Goal: Find specific page/section: Find specific page/section

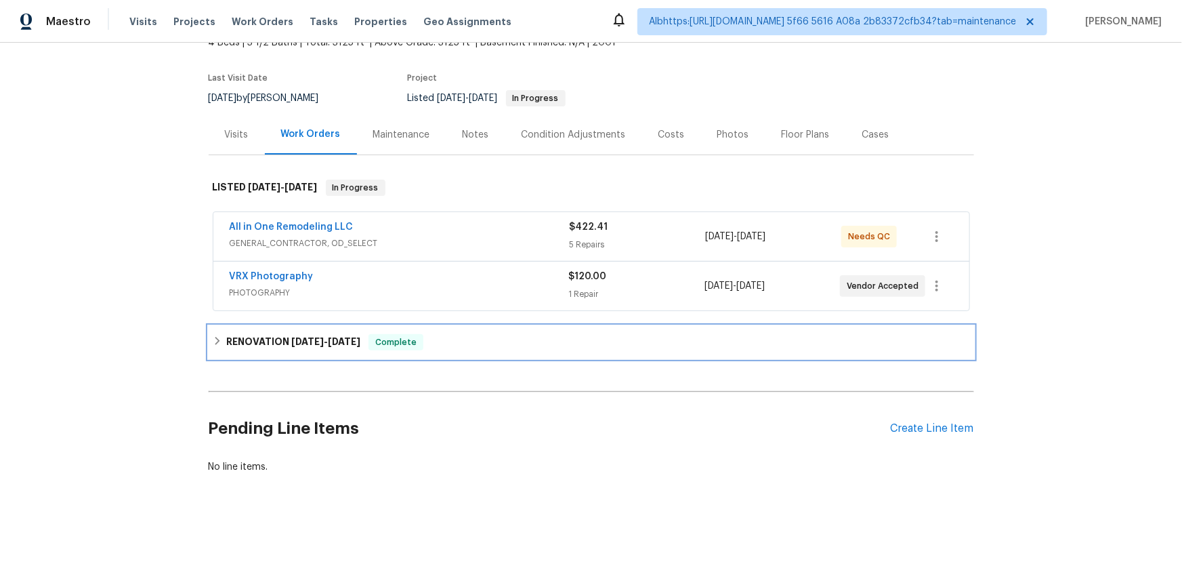
click at [249, 334] on h6 "RENOVATION [DATE] - [DATE]" at bounding box center [293, 342] width 134 height 16
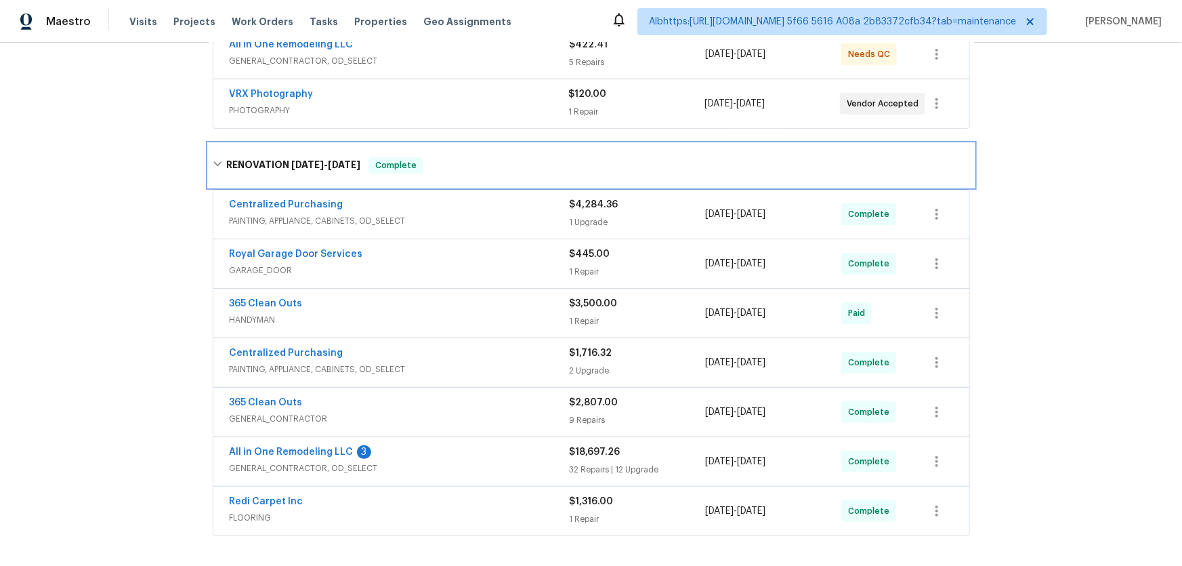
scroll to position [385, 0]
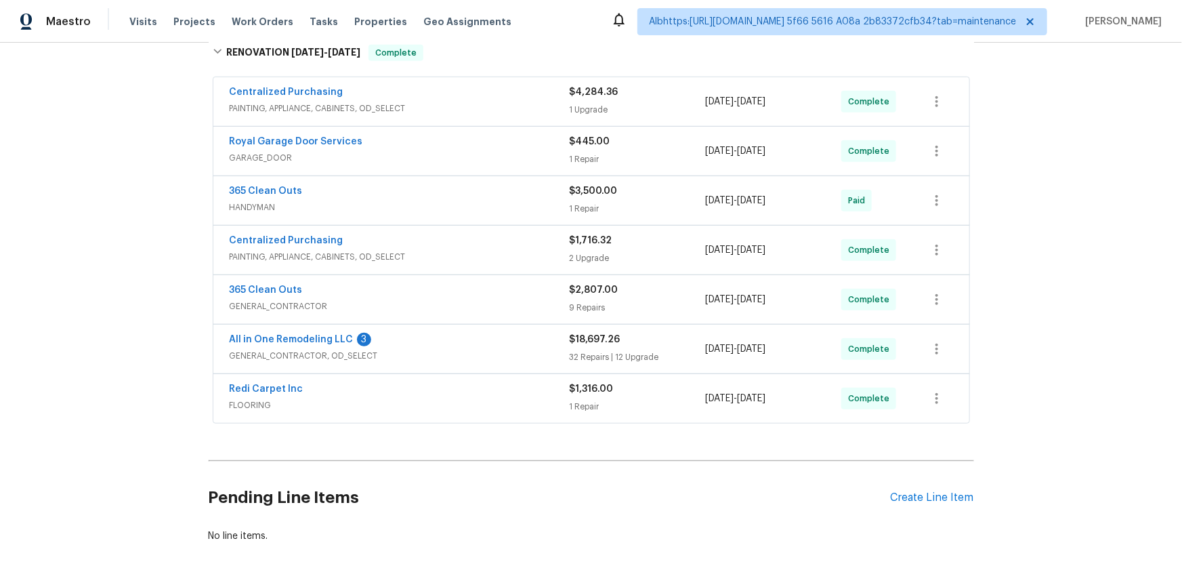
click at [113, 331] on div "Back to all projects [STREET_ADDRESS][PERSON_NAME] 4 Beds | 3 1/2 Baths | Total…" at bounding box center [591, 304] width 1182 height 523
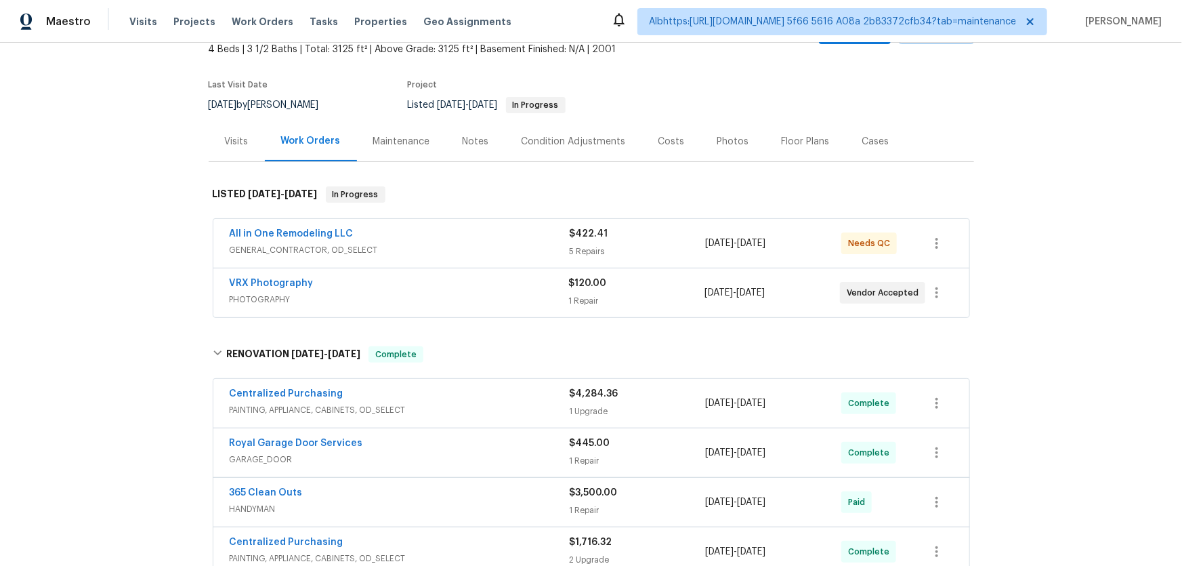
scroll to position [246, 0]
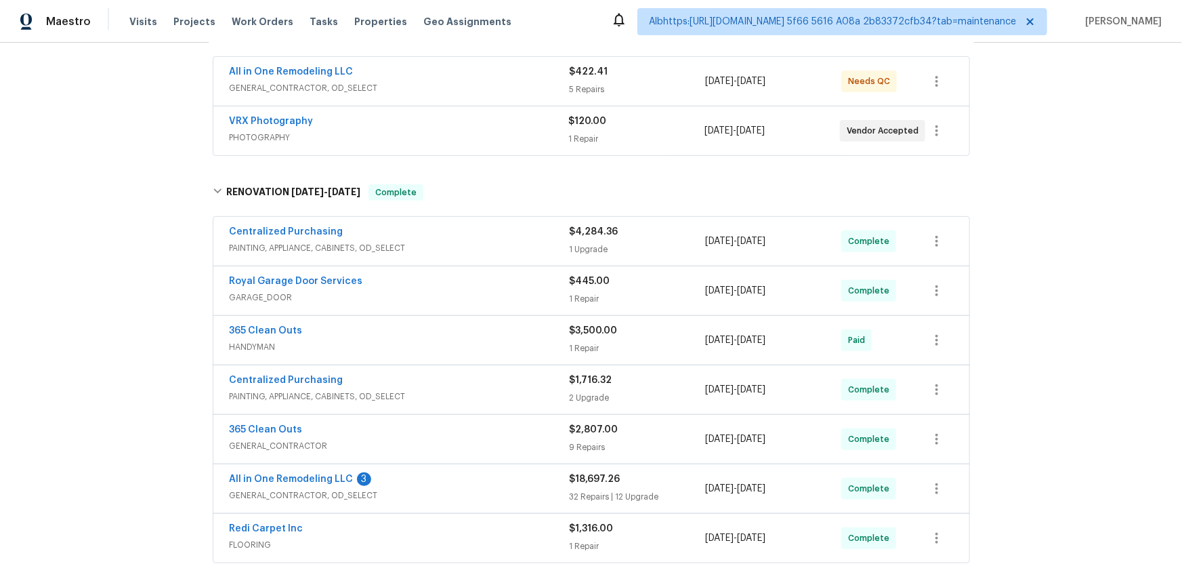
click at [127, 343] on div "Back to all projects [STREET_ADDRESS][PERSON_NAME] 4 Beds | 3 1/2 Baths | Total…" at bounding box center [591, 304] width 1182 height 523
click at [123, 193] on div "Back to all projects [STREET_ADDRESS][PERSON_NAME] 4 Beds | 3 1/2 Baths | Total…" at bounding box center [591, 304] width 1182 height 523
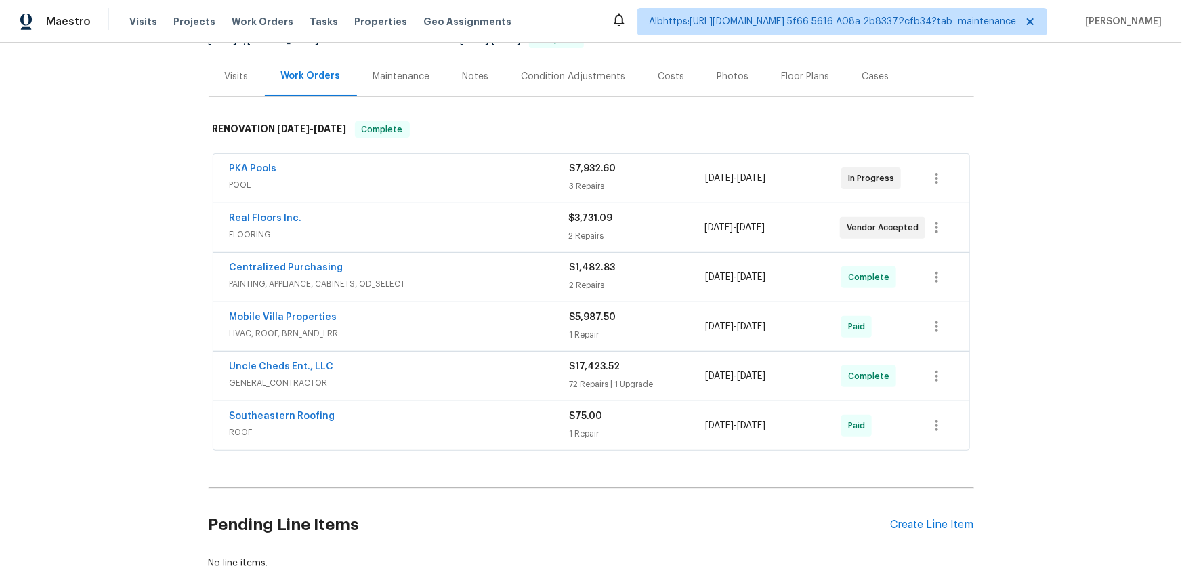
scroll to position [184, 0]
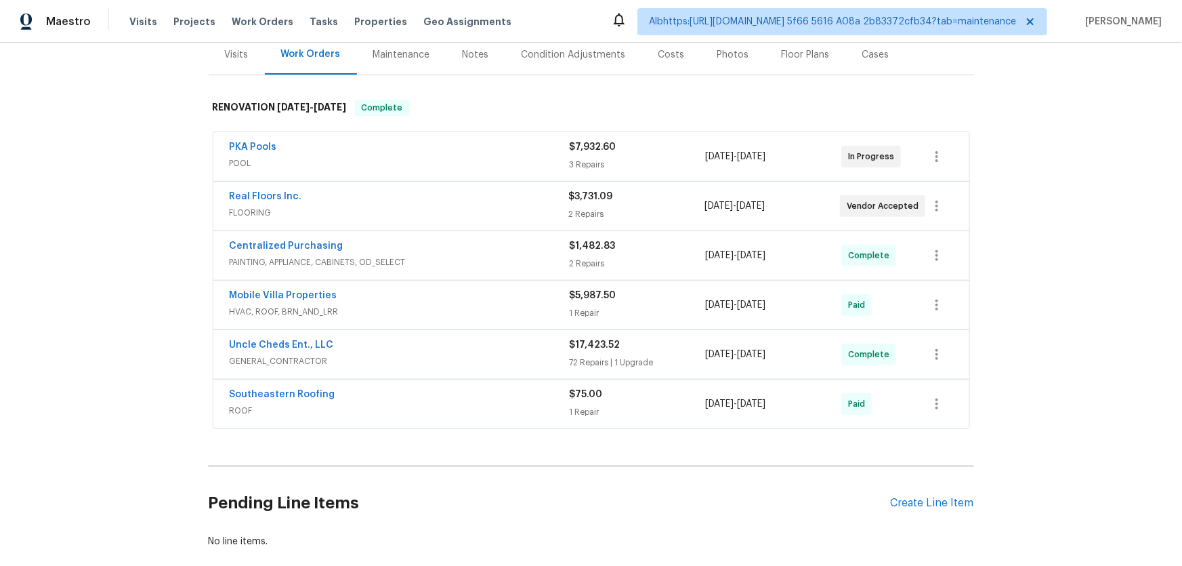
click at [172, 355] on div "Back to all projects 1109 Bryan Rd, Brandon, FL 33511 3 Beds | 2 Baths | Total:…" at bounding box center [591, 304] width 1182 height 523
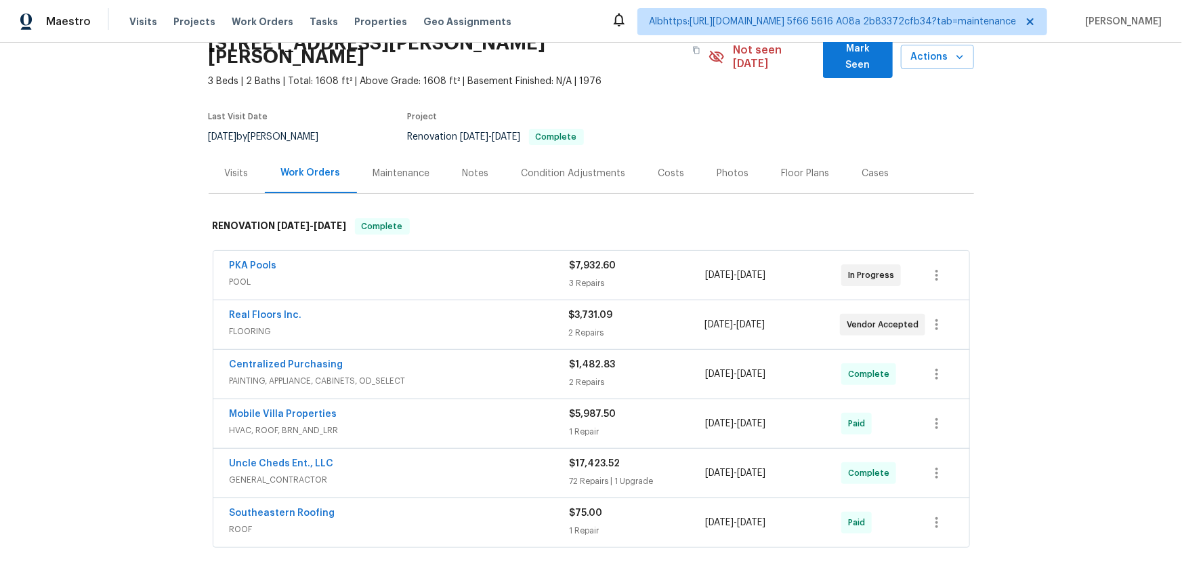
scroll to position [0, 0]
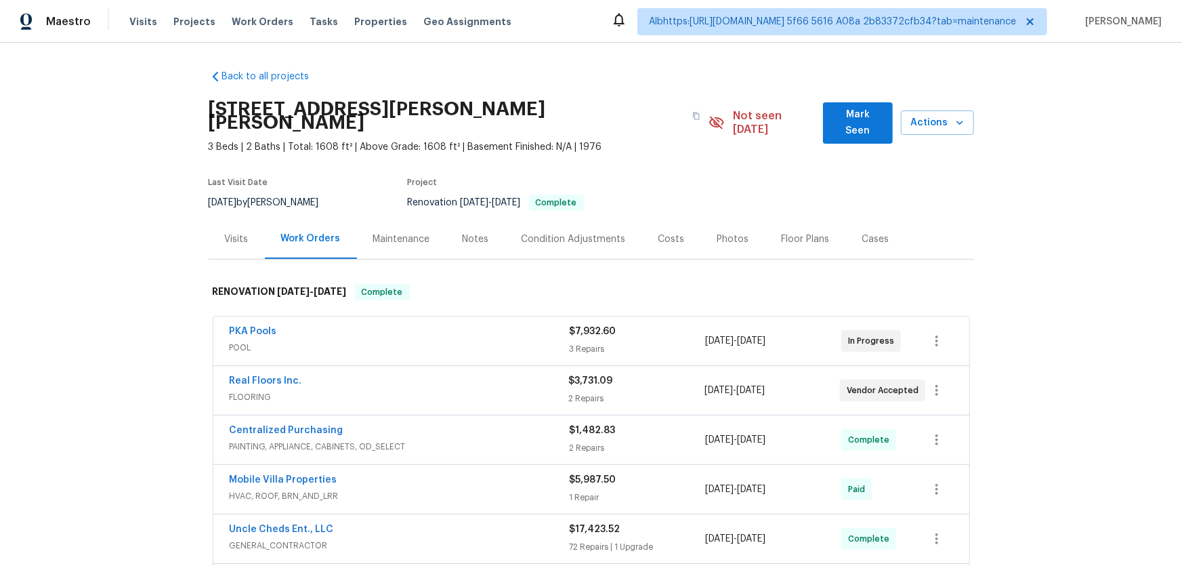
click at [112, 238] on div "Back to all projects 1109 Bryan Rd, Brandon, FL 33511 3 Beds | 2 Baths | Total:…" at bounding box center [591, 304] width 1182 height 523
click at [102, 228] on div "Back to all projects 1109 Bryan Rd, Brandon, FL 33511 3 Beds | 2 Baths | Total:…" at bounding box center [591, 304] width 1182 height 523
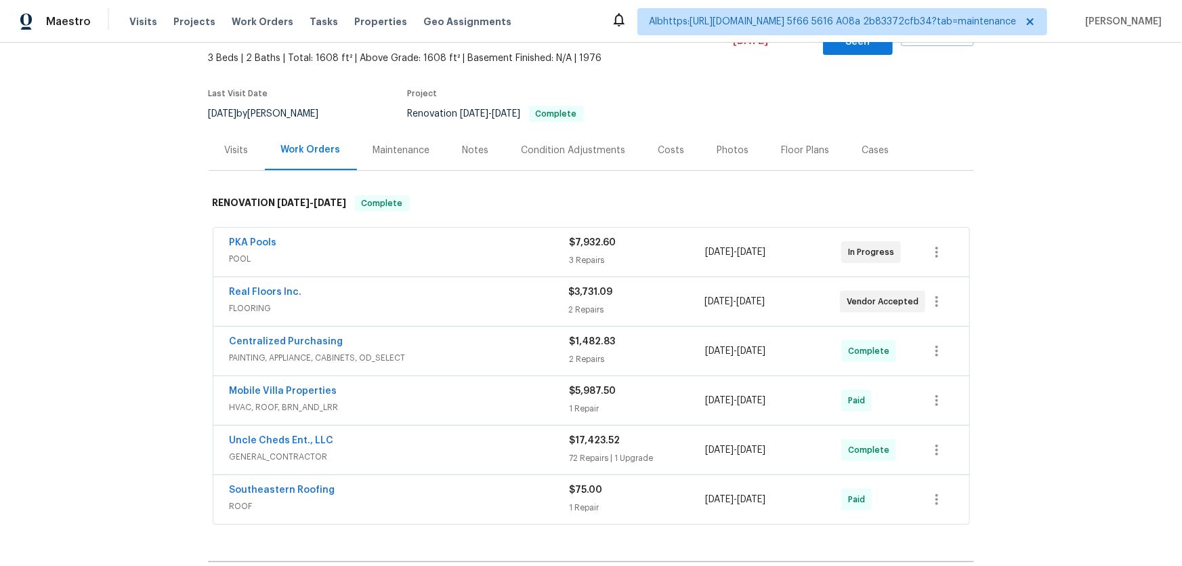
scroll to position [252, 0]
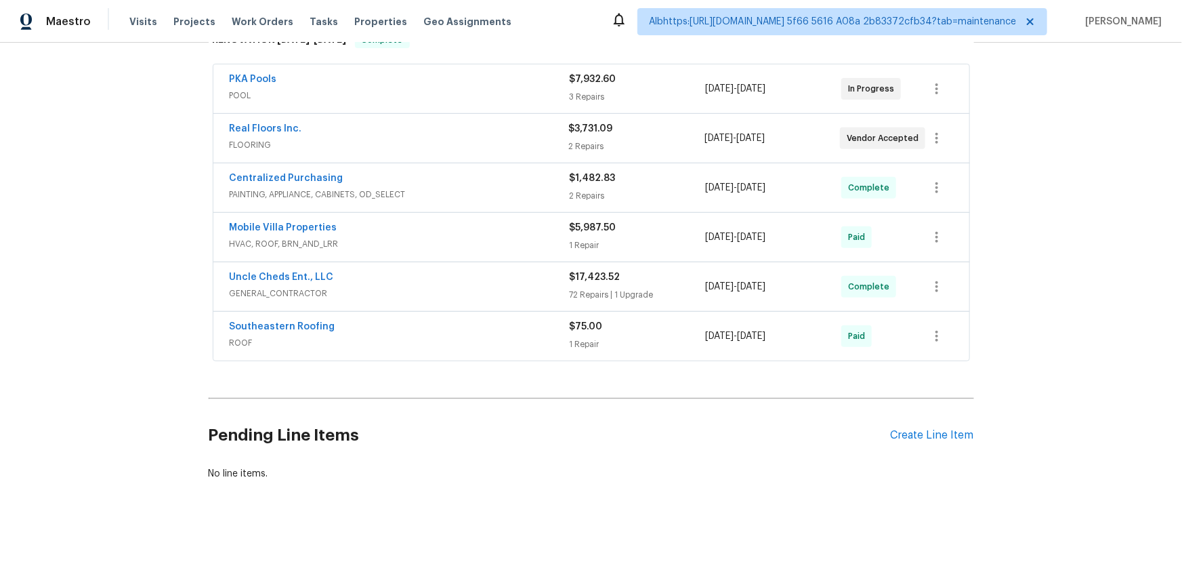
click at [106, 228] on div "Back to all projects 1109 Bryan Rd, Brandon, FL 33511 3 Beds | 2 Baths | Total:…" at bounding box center [591, 304] width 1182 height 523
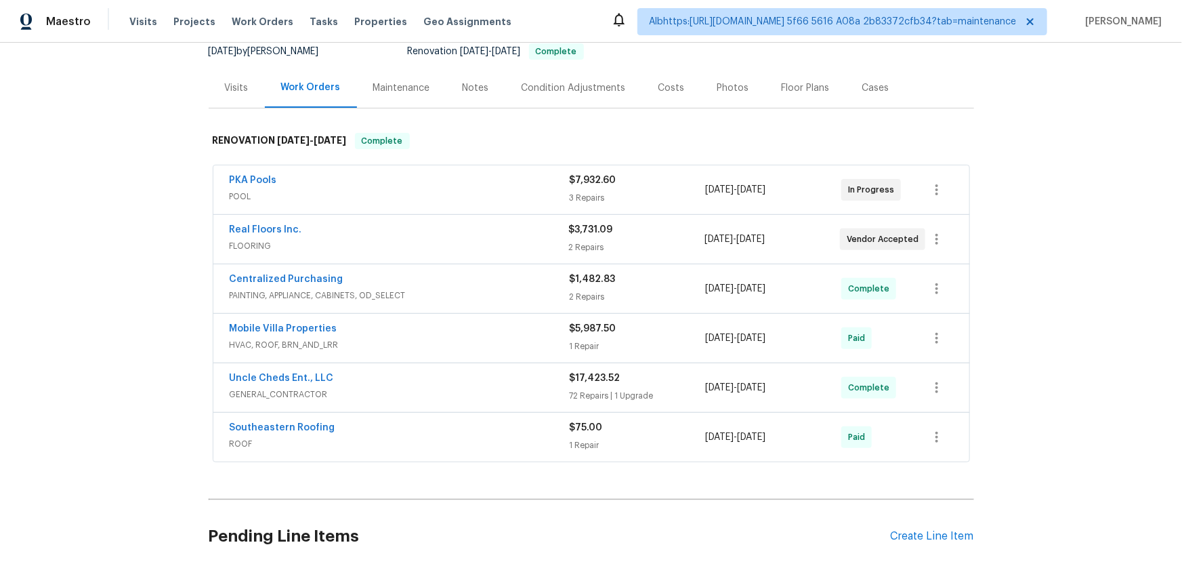
scroll to position [129, 0]
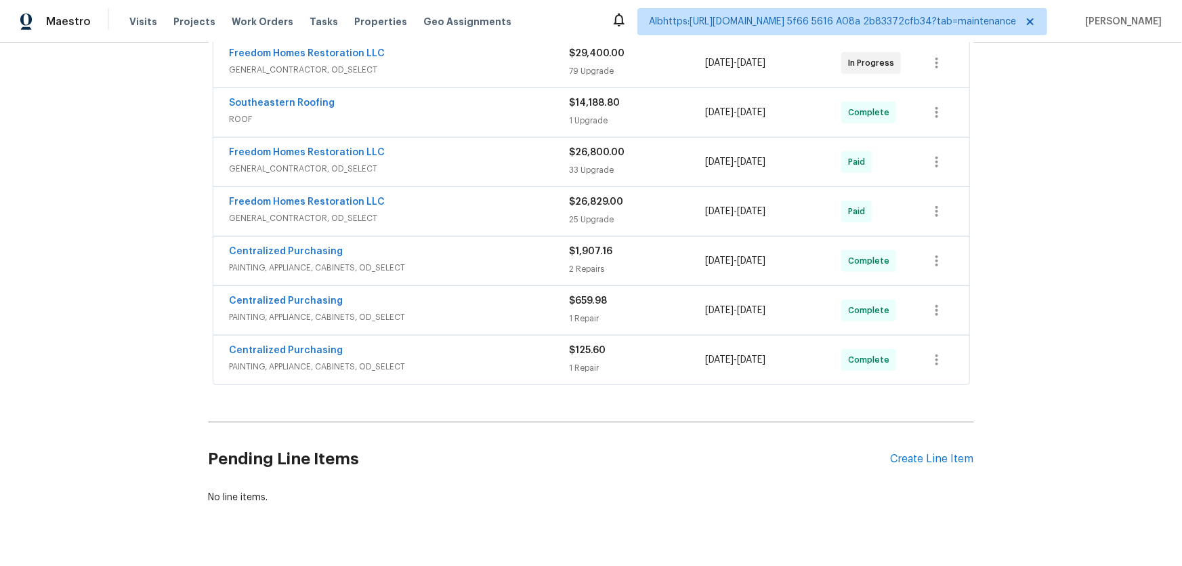
scroll to position [352, 0]
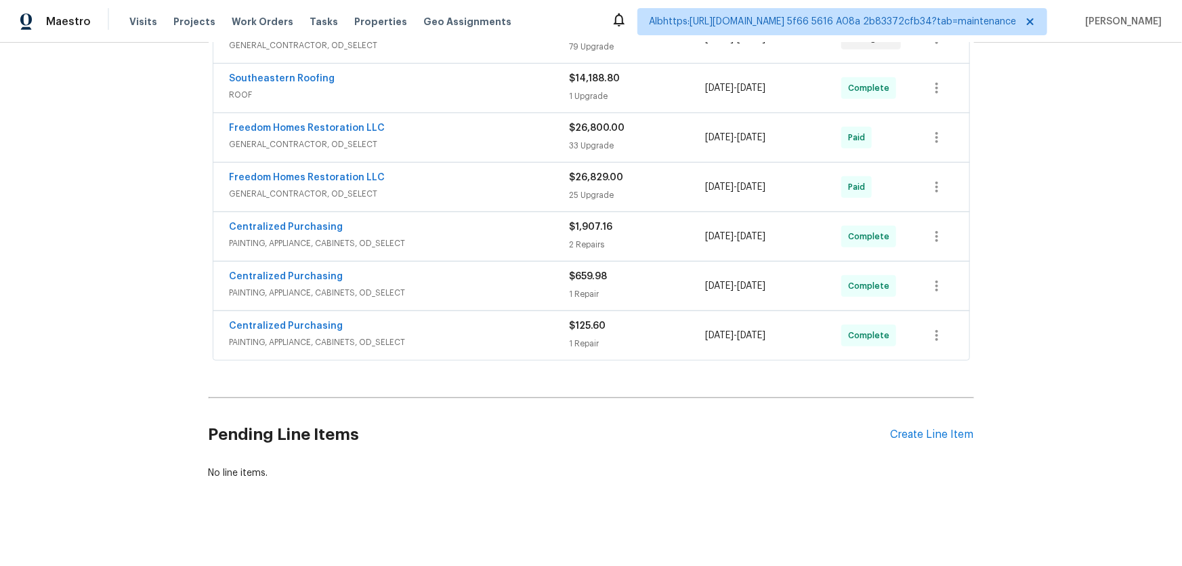
click at [125, 337] on div "Back to all projects 19331 Sandy Springs Cir, Lutz, FL 33558 6 Beds | 3 Baths |…" at bounding box center [591, 304] width 1182 height 523
